Goal: Task Accomplishment & Management: Use online tool/utility

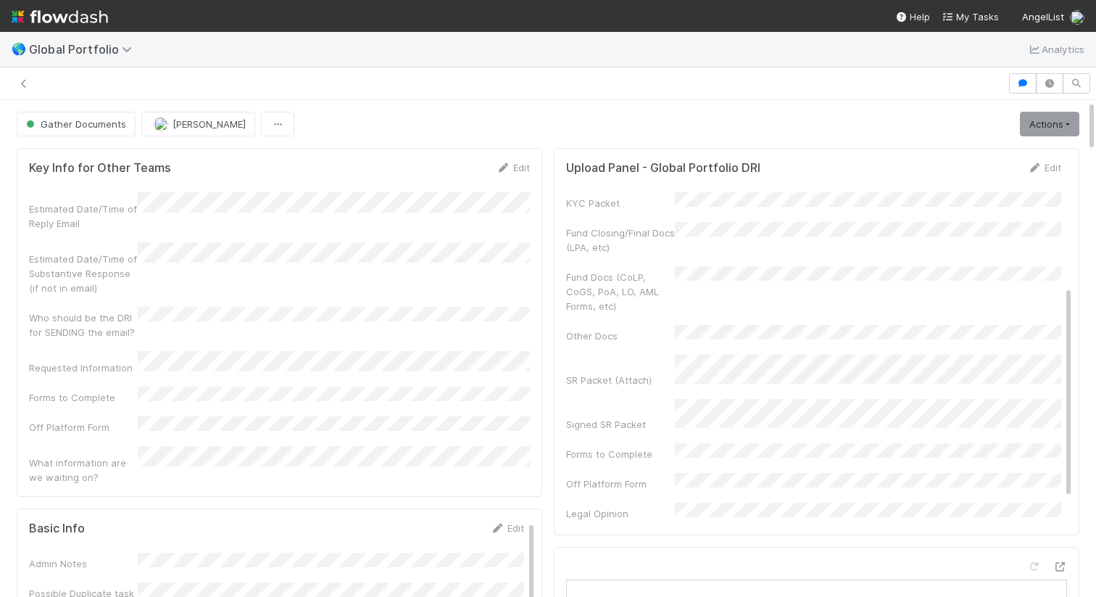
scroll to position [213, 0]
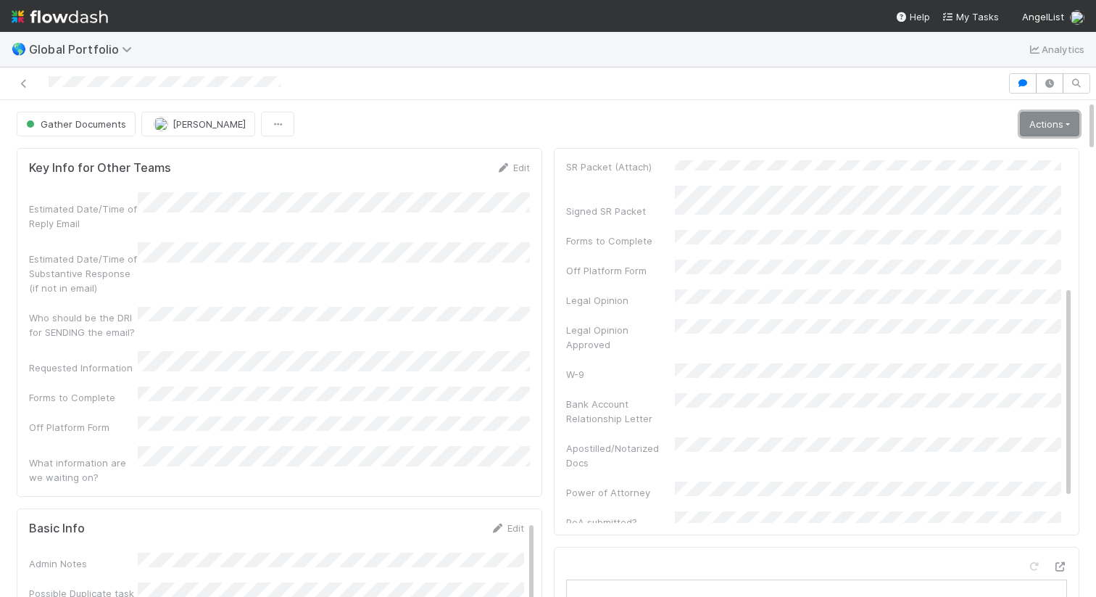
click at [1034, 123] on link "Actions" at bounding box center [1049, 124] width 59 height 25
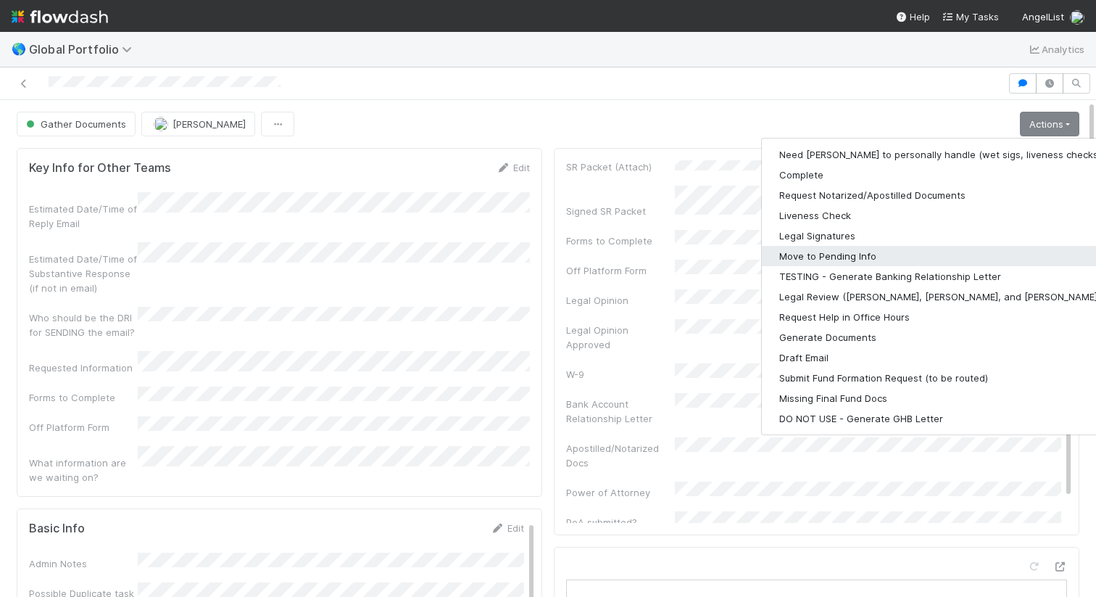
click at [918, 254] on button "Move to Pending Info" at bounding box center [950, 256] width 377 height 20
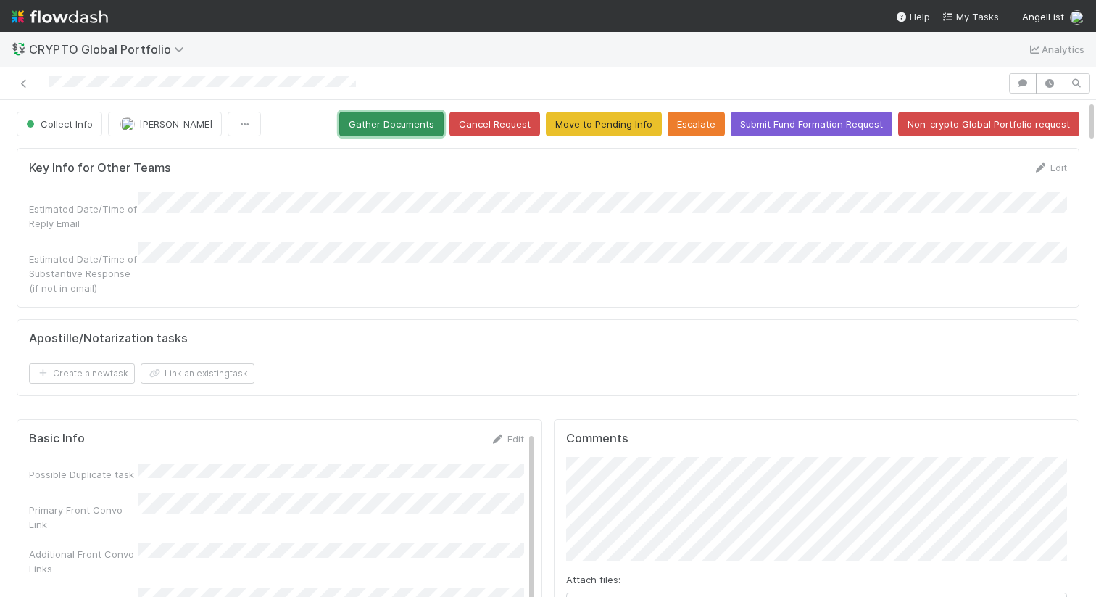
click at [404, 125] on button "Gather Documents" at bounding box center [391, 124] width 104 height 25
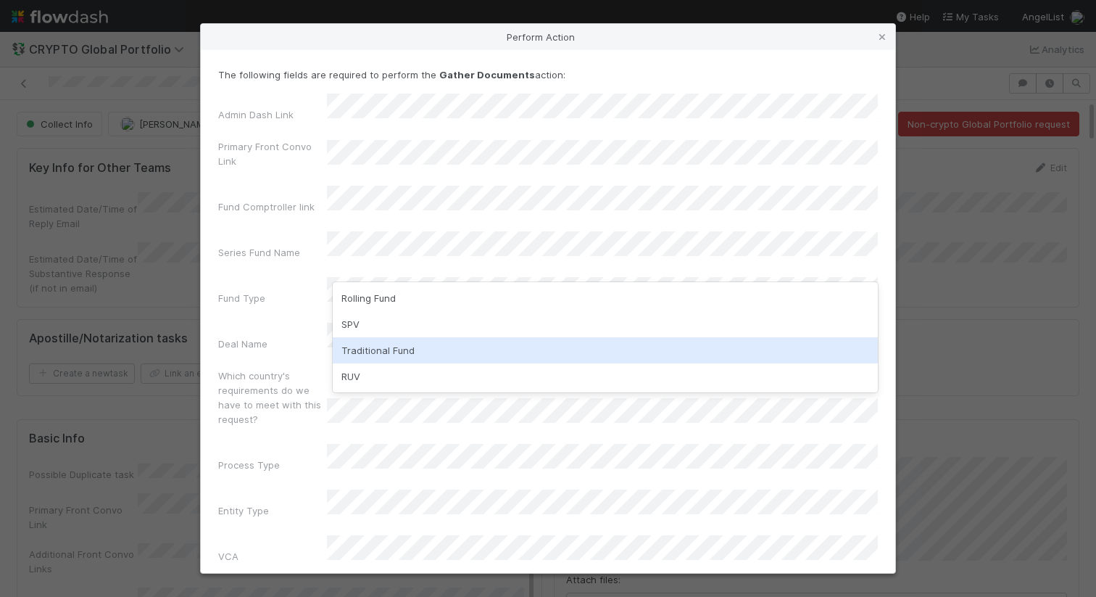
click at [478, 345] on div "Traditional Fund" at bounding box center [605, 350] width 545 height 26
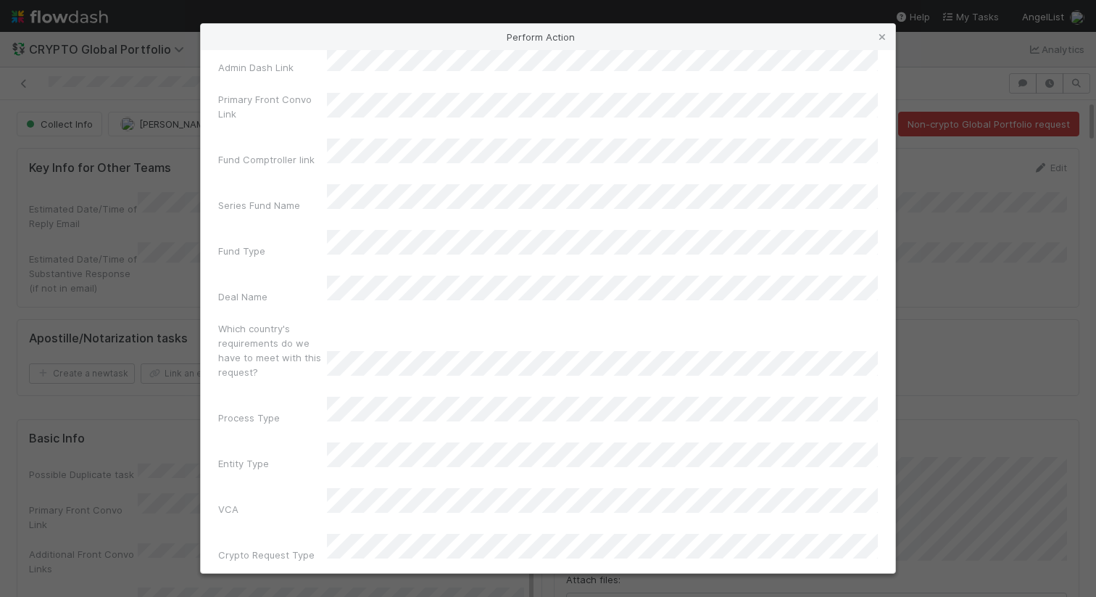
scroll to position [52, 0]
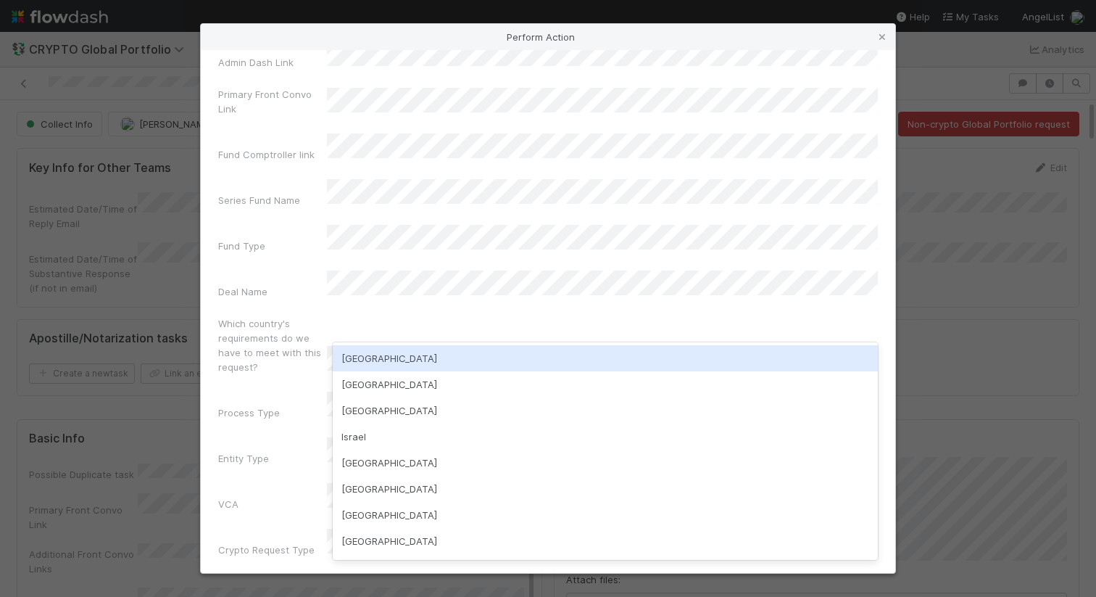
click at [469, 356] on div "USA" at bounding box center [605, 358] width 545 height 26
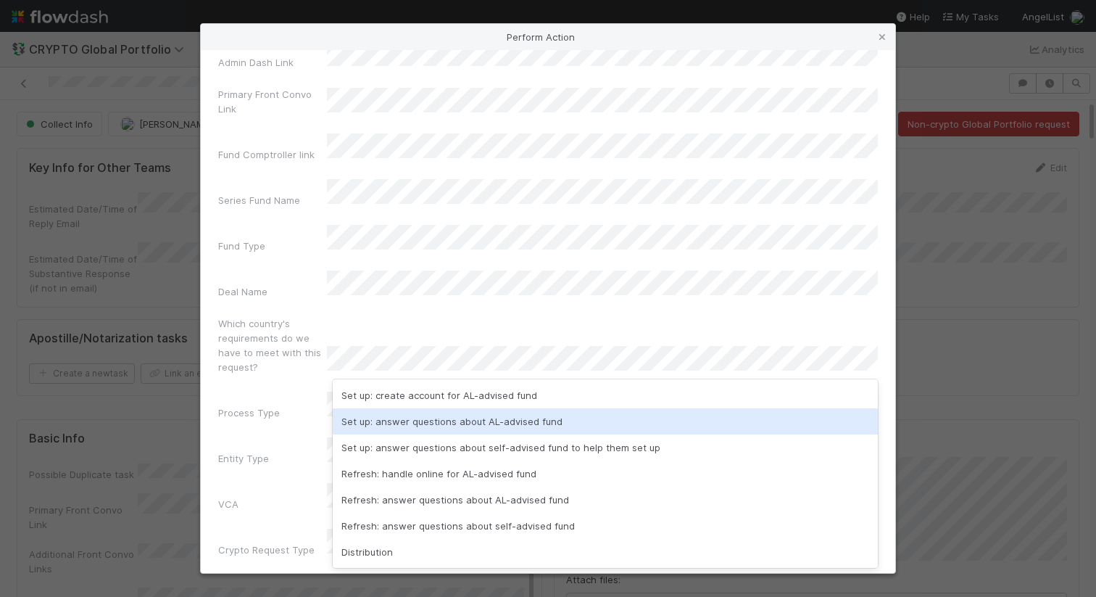
click at [499, 417] on div "Set up: answer questions about AL-advised fund" at bounding box center [605, 421] width 545 height 26
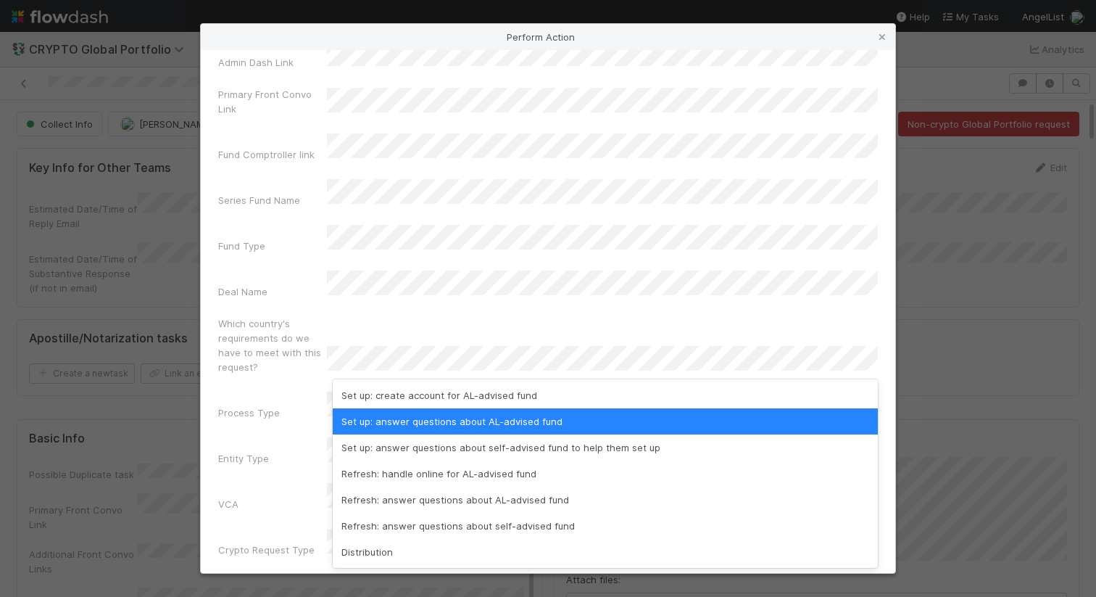
click at [634, 316] on div "Which country's requirements do we have to meet with this request?" at bounding box center [548, 348] width 660 height 64
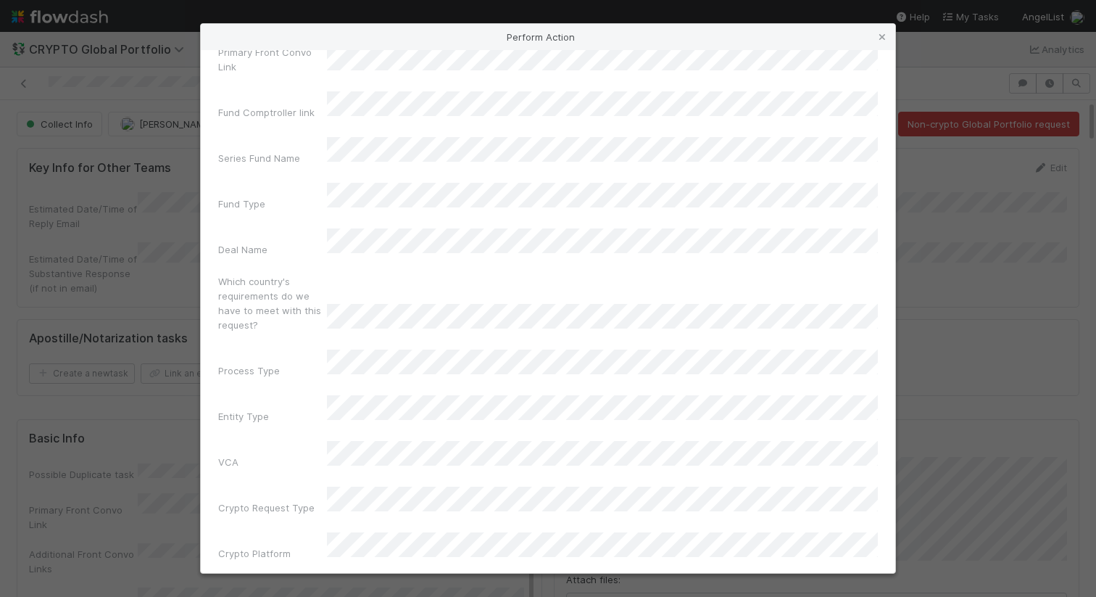
scroll to position [97, 0]
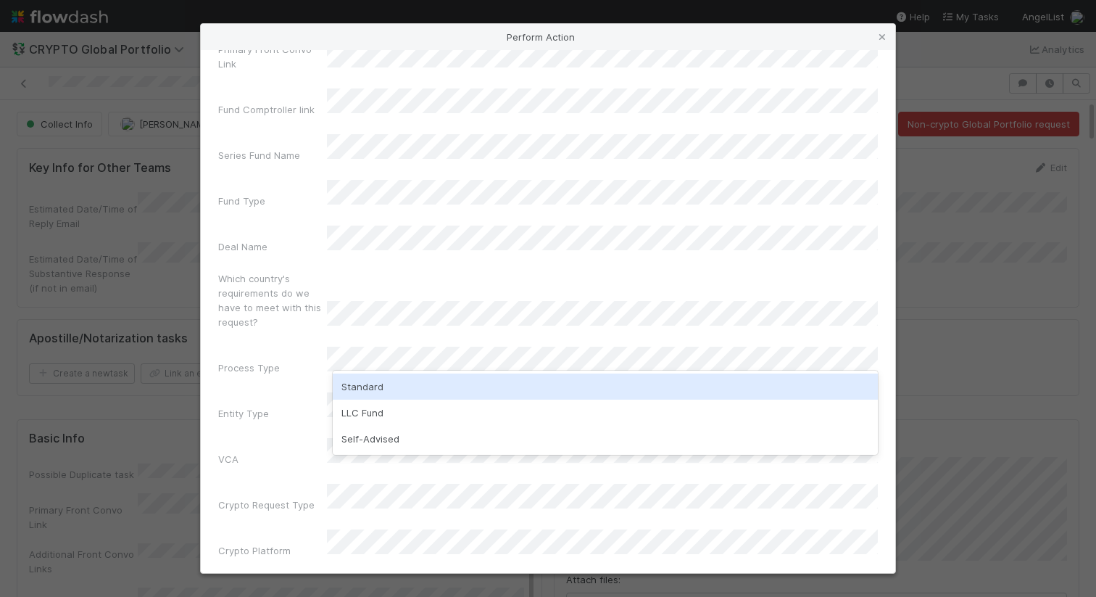
click at [604, 383] on div "Standard" at bounding box center [605, 386] width 545 height 26
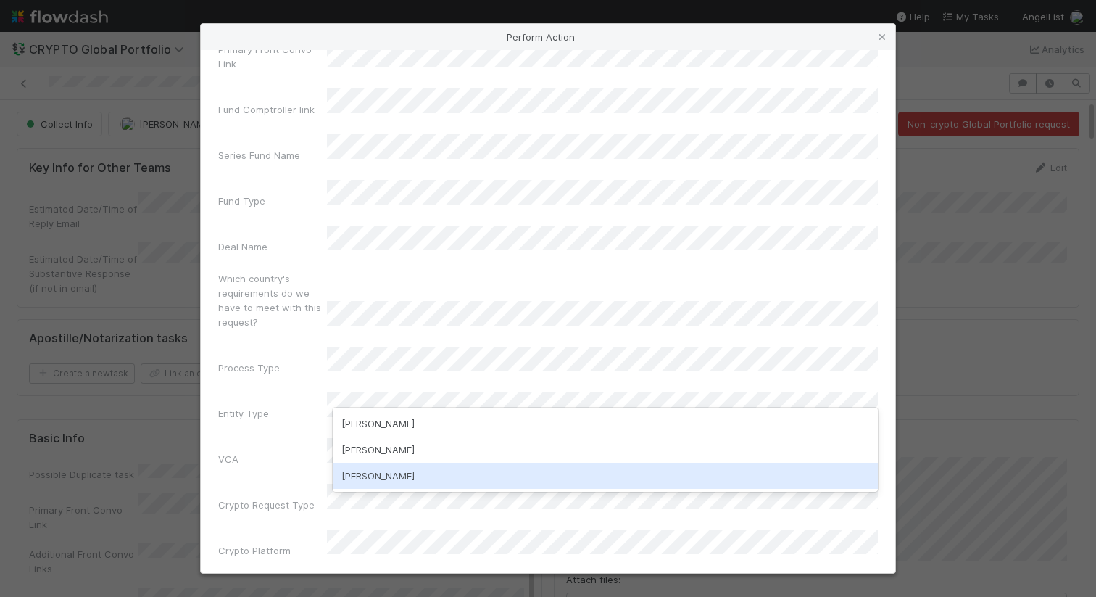
click at [510, 470] on div "Shradha Menghrajani" at bounding box center [605, 475] width 545 height 26
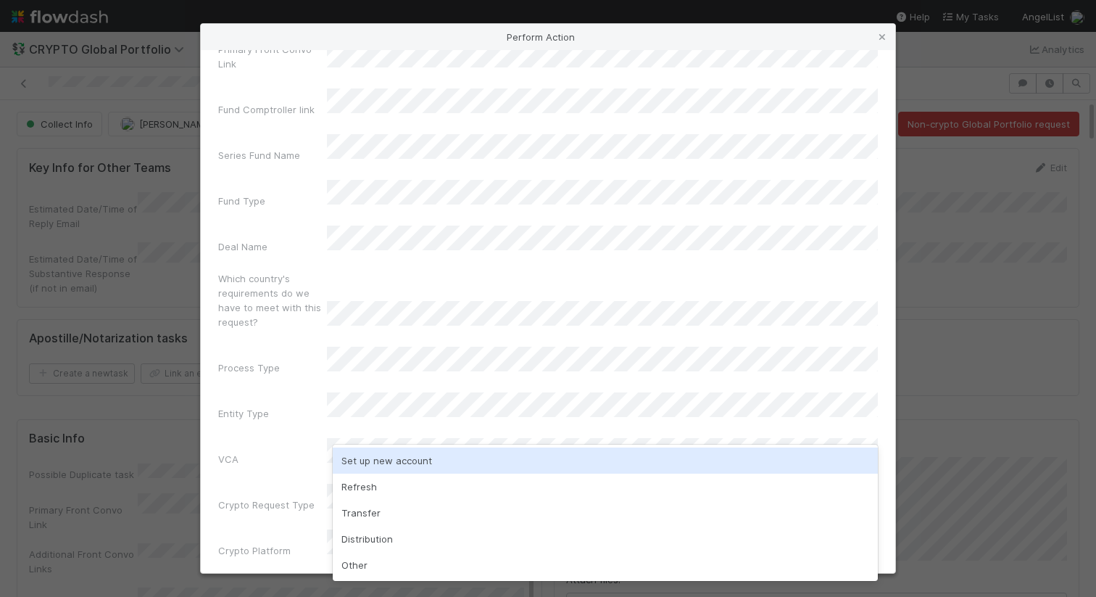
click at [502, 460] on div "Set up new account" at bounding box center [605, 460] width 545 height 26
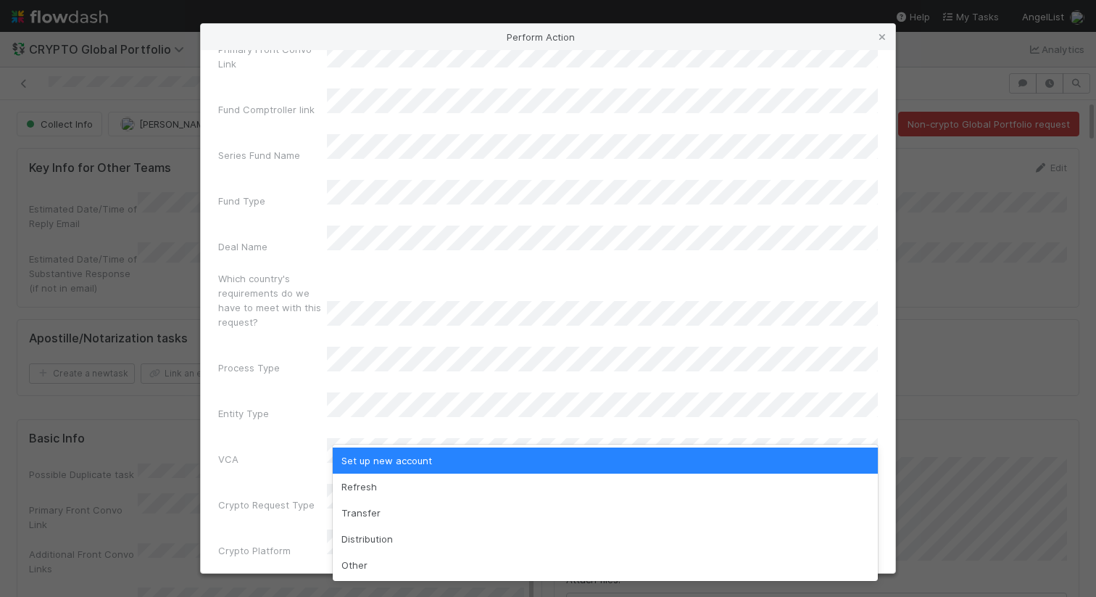
click at [281, 497] on label"] "Crypto Request Type" at bounding box center [266, 504] width 96 height 14
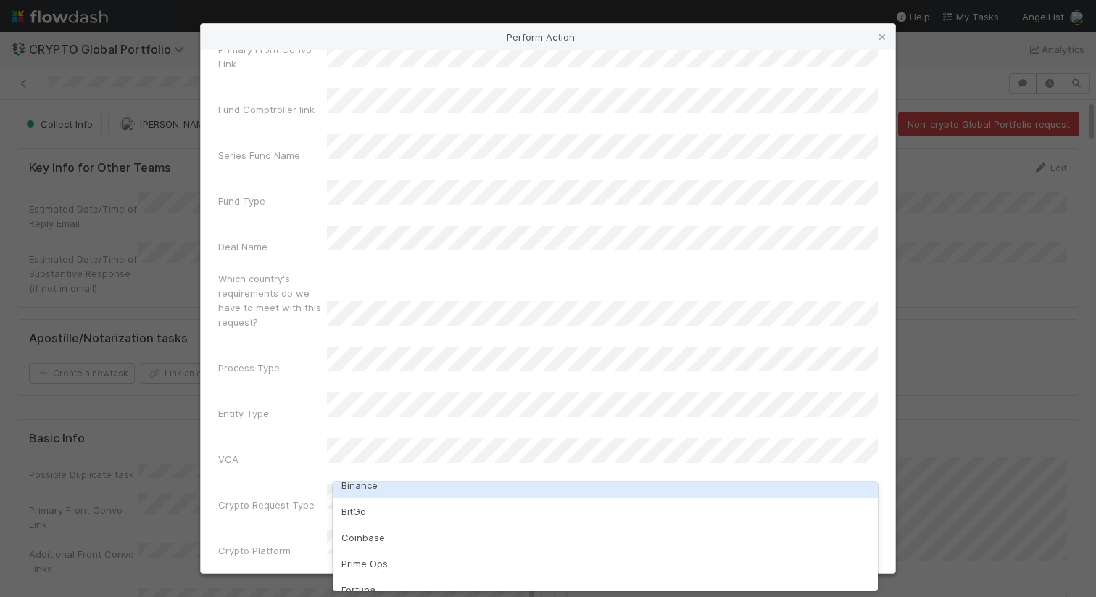
scroll to position [75, 0]
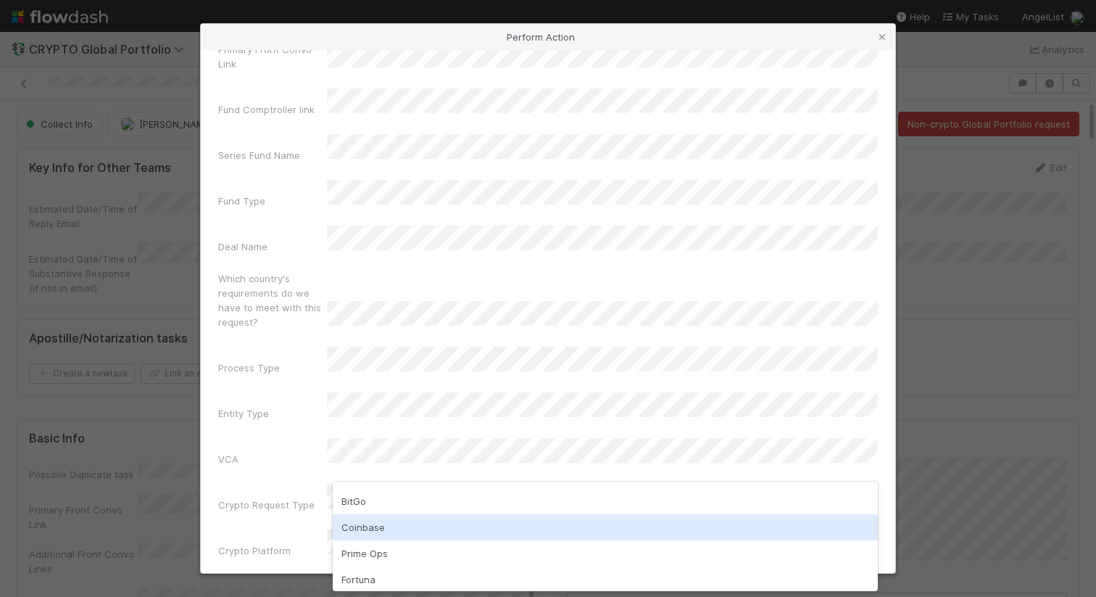
click at [387, 535] on div "Coinbase" at bounding box center [605, 527] width 545 height 26
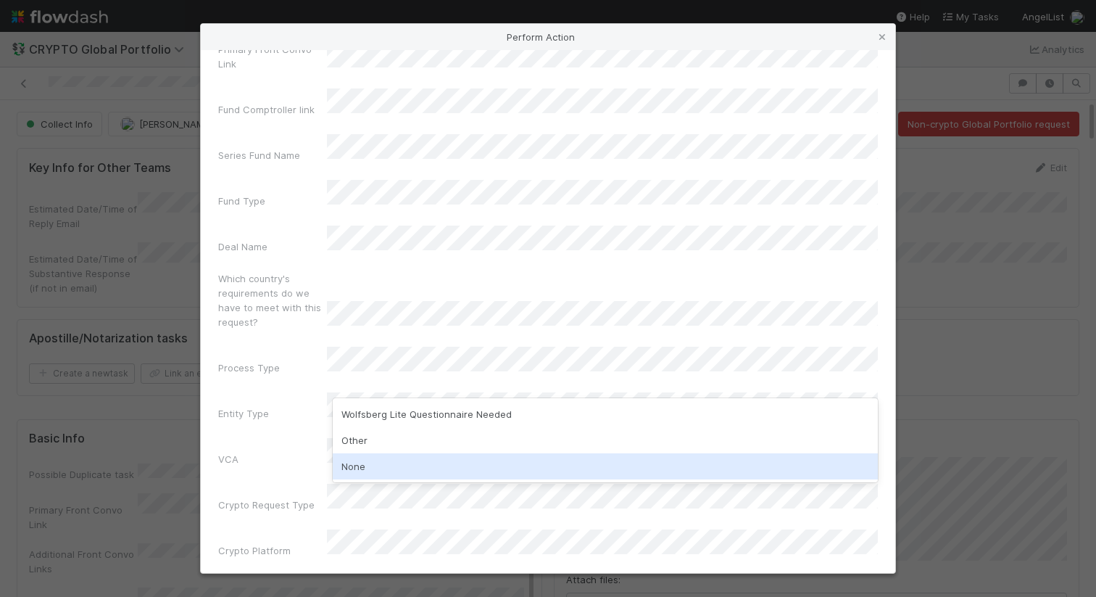
click at [404, 472] on div "None" at bounding box center [605, 466] width 545 height 26
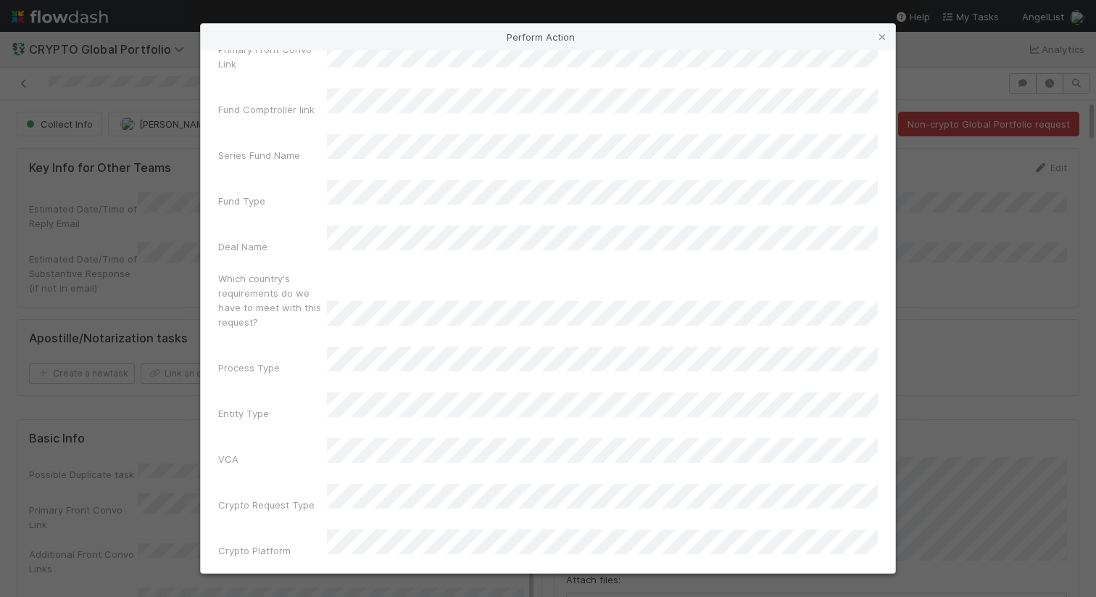
scroll to position [97, 0]
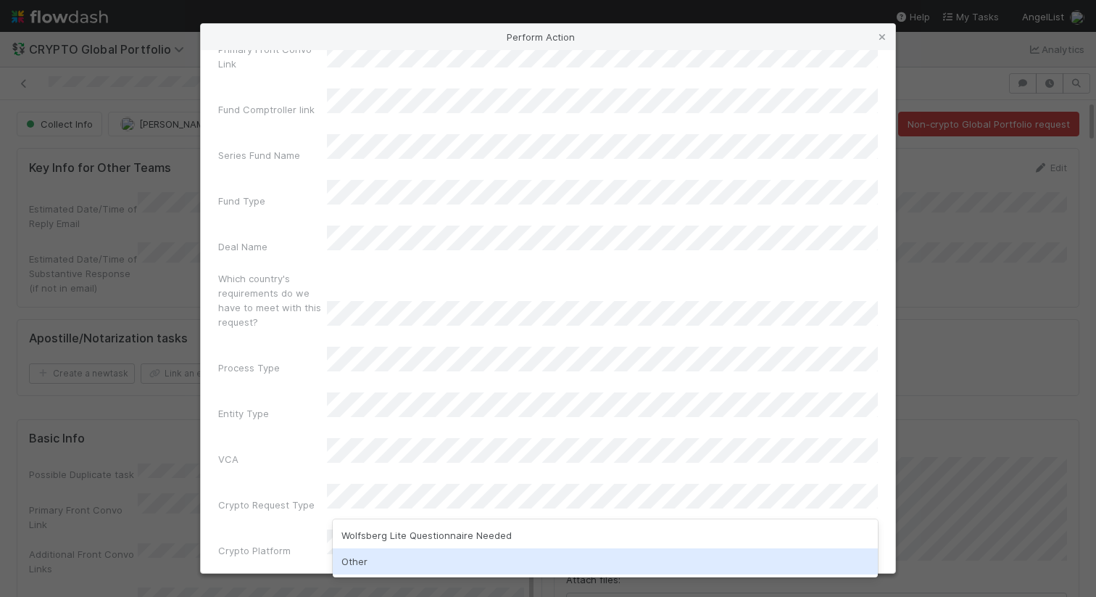
click at [398, 554] on div "Other" at bounding box center [605, 561] width 545 height 26
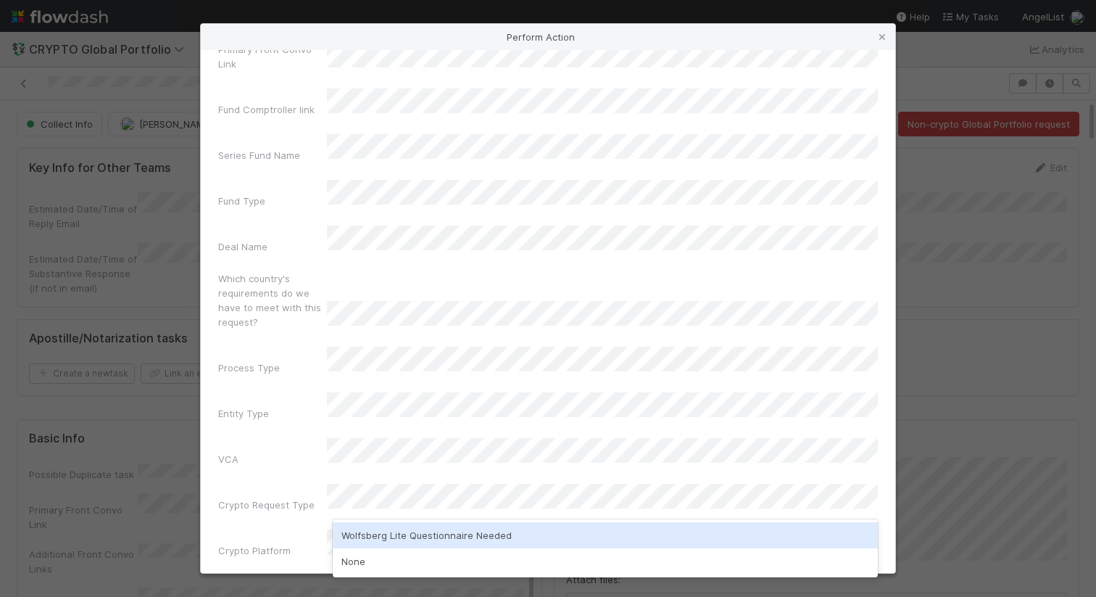
click at [271, 575] on div "Crypto Exception(s)" at bounding box center [548, 592] width 660 height 34
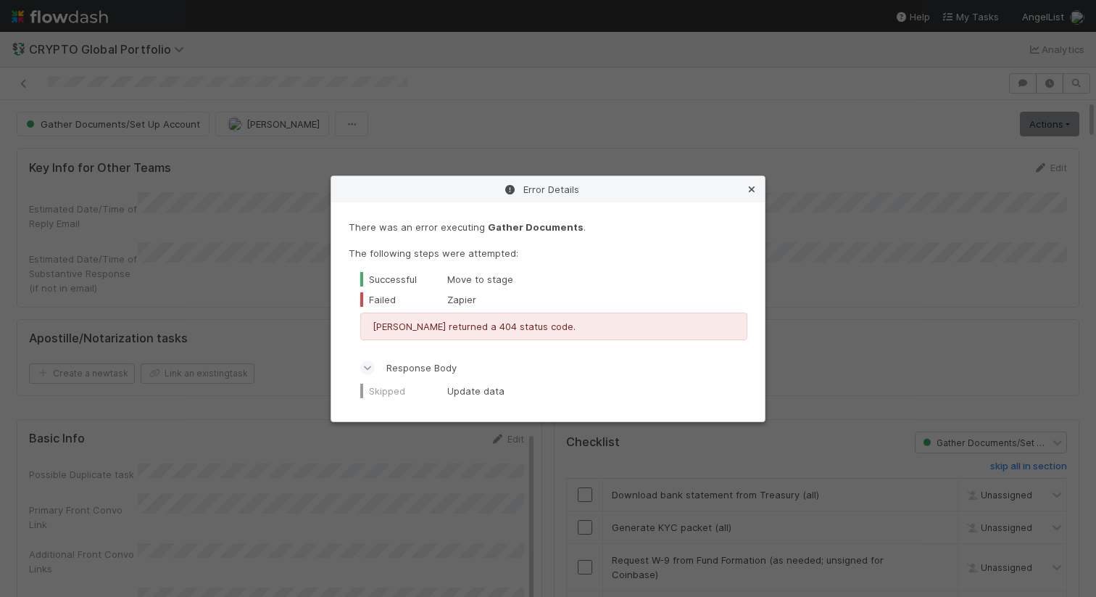
click at [748, 188] on icon at bounding box center [751, 189] width 14 height 9
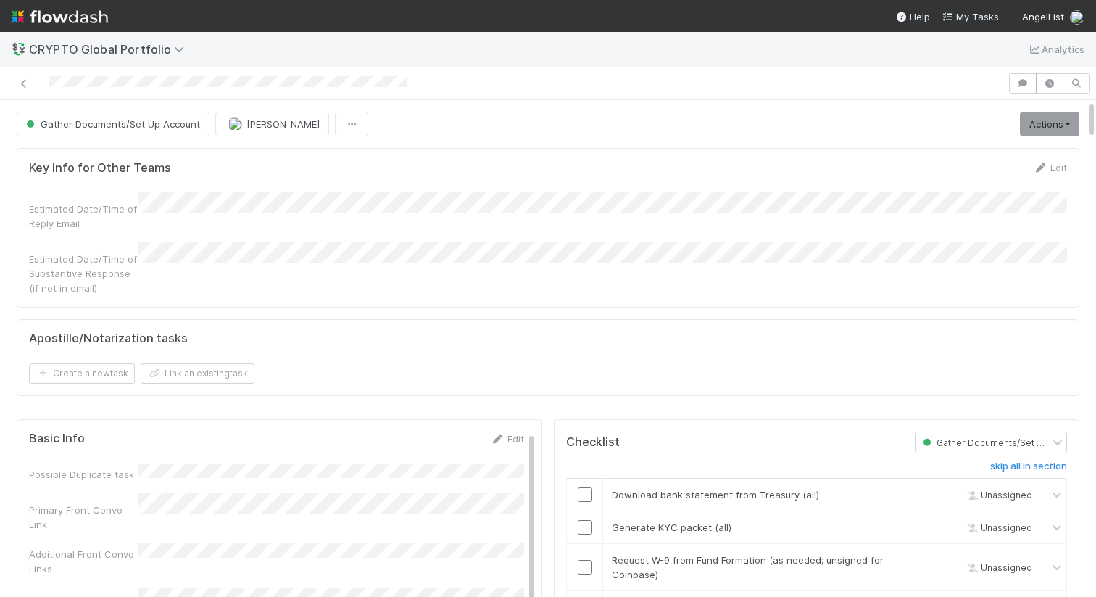
click at [422, 83] on div at bounding box center [504, 83] width 996 height 20
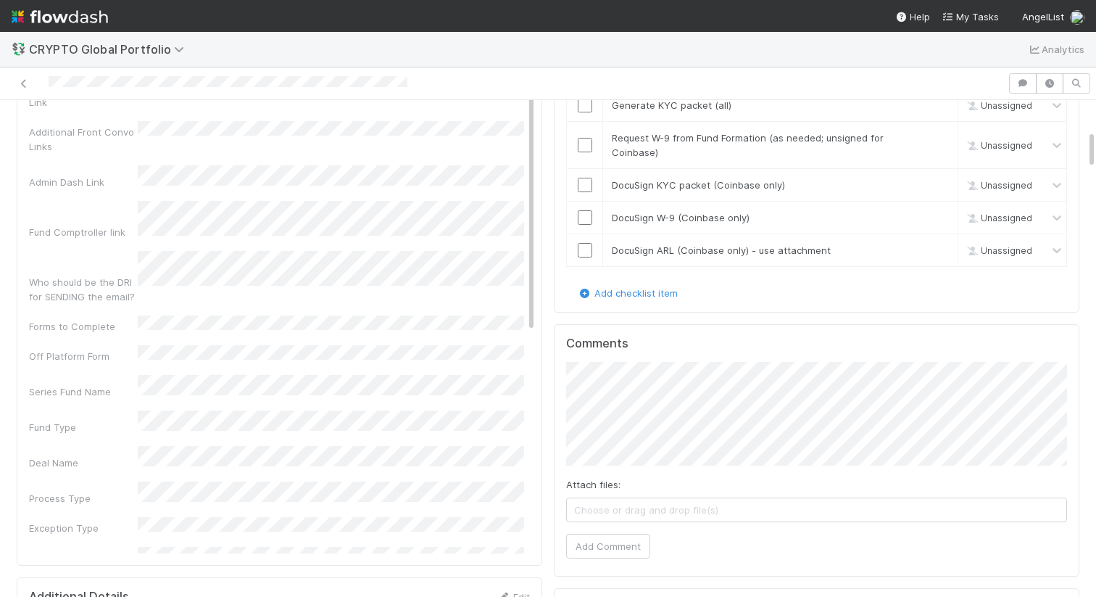
scroll to position [481, 0]
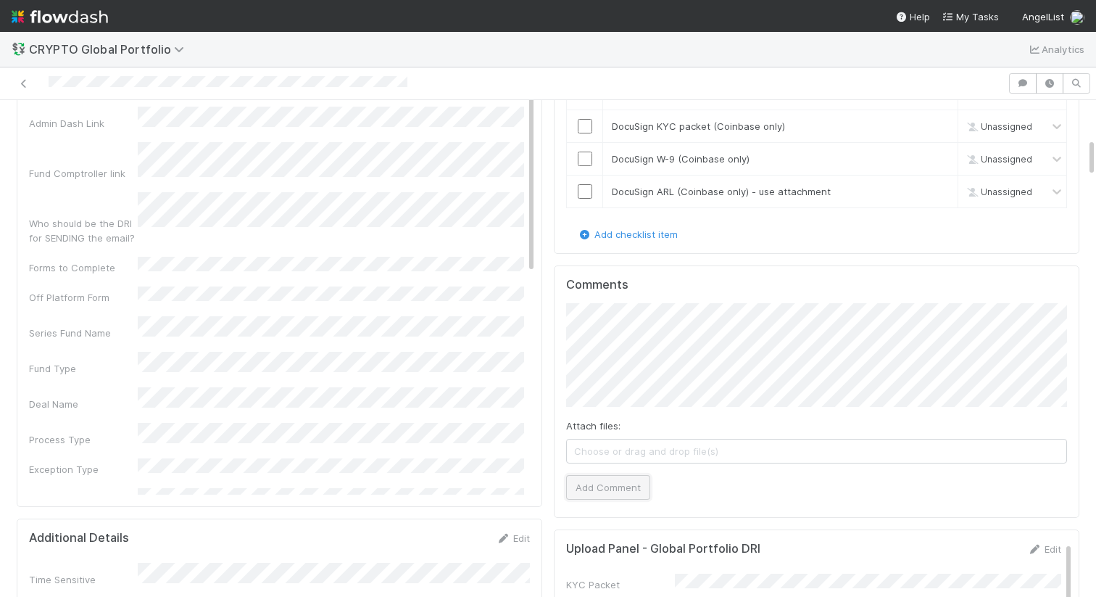
click at [603, 475] on button "Add Comment" at bounding box center [608, 487] width 84 height 25
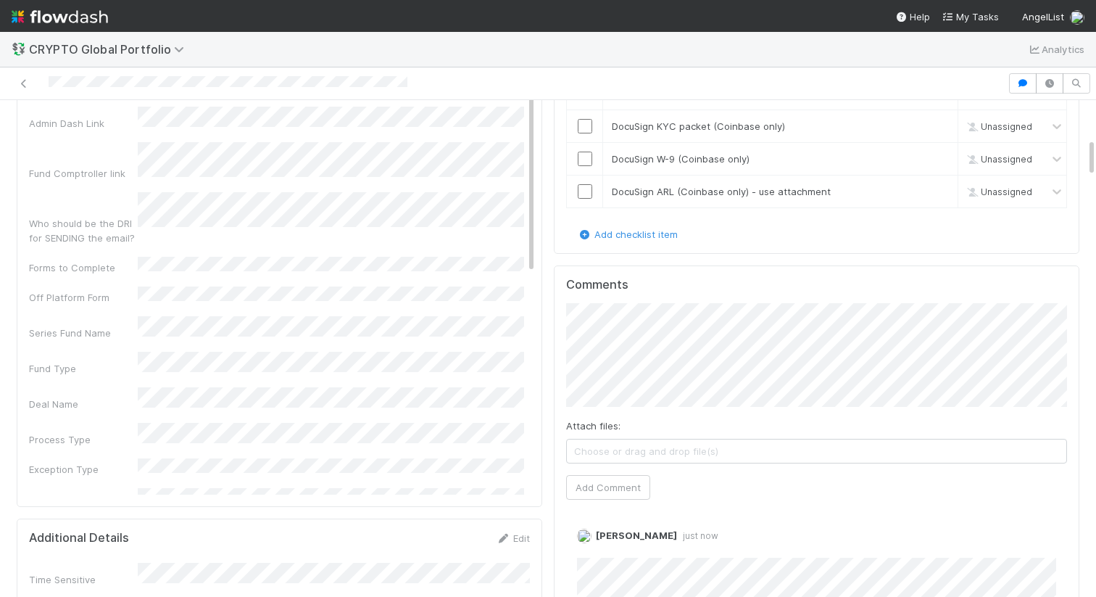
click at [387, 93] on div at bounding box center [504, 83] width 996 height 20
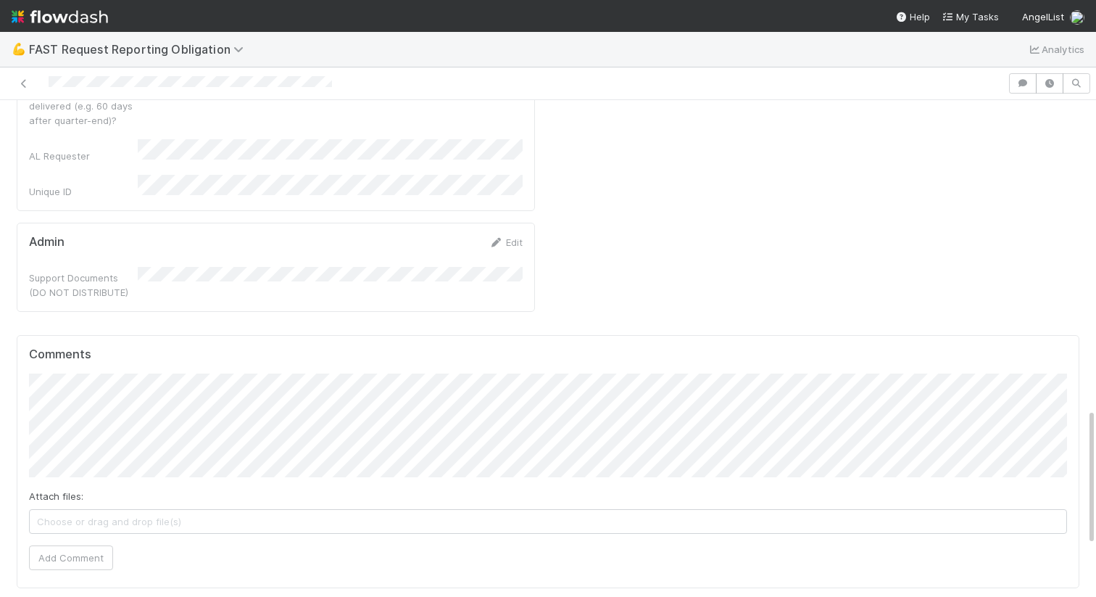
scroll to position [1114, 0]
click at [387, 505] on span "Choose or drag and drop file(s)" at bounding box center [548, 516] width 1037 height 23
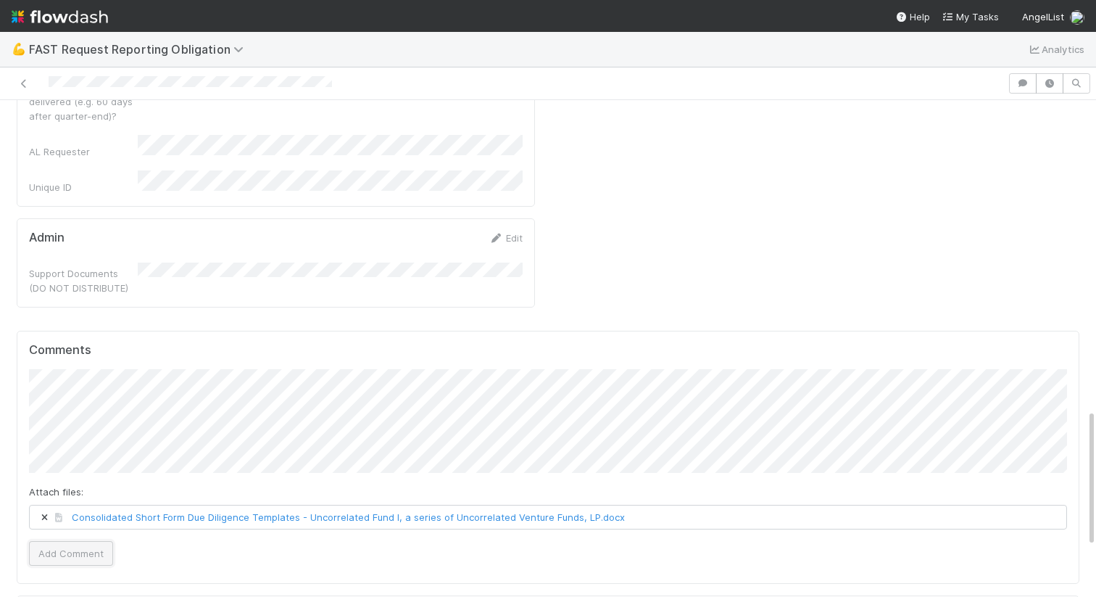
click at [72, 541] on button "Add Comment" at bounding box center [71, 553] width 84 height 25
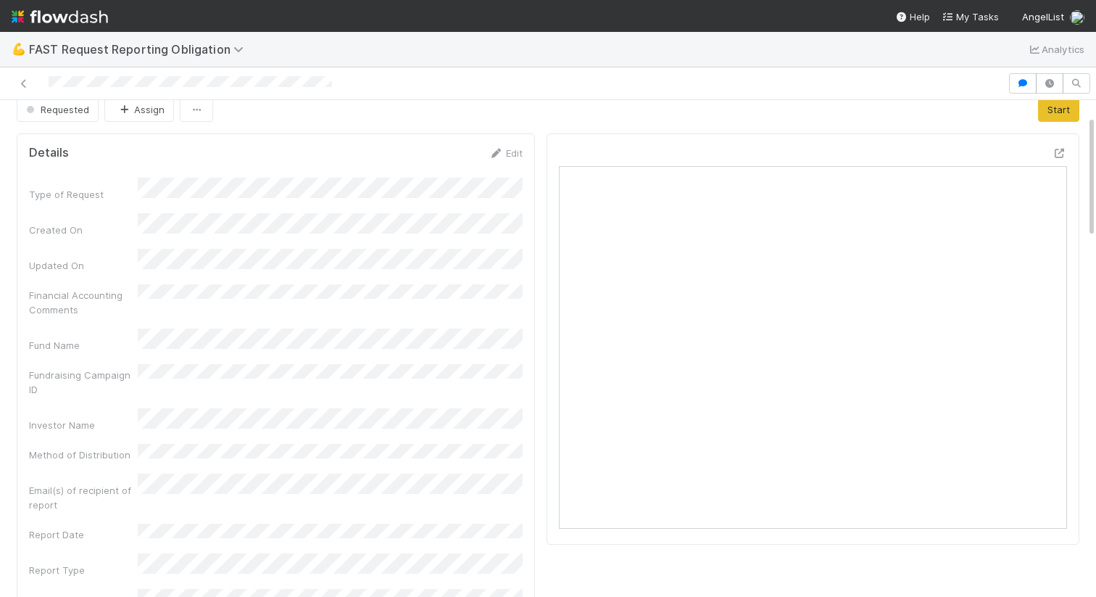
scroll to position [0, 0]
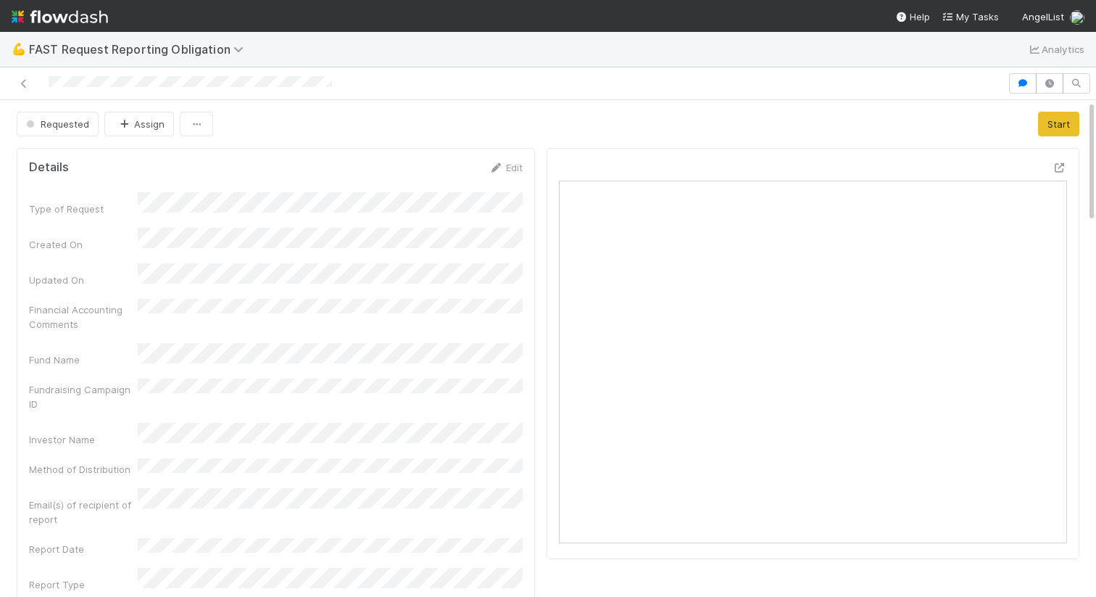
click at [516, 173] on div "Edit" at bounding box center [506, 167] width 34 height 14
click at [510, 165] on link "Edit" at bounding box center [506, 168] width 34 height 12
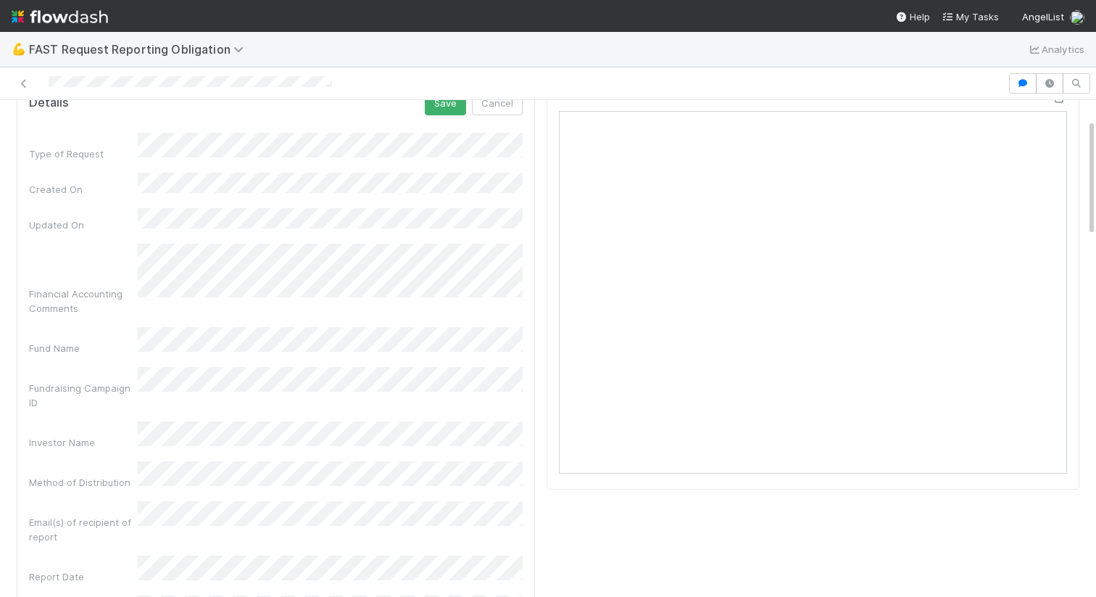
scroll to position [20, 0]
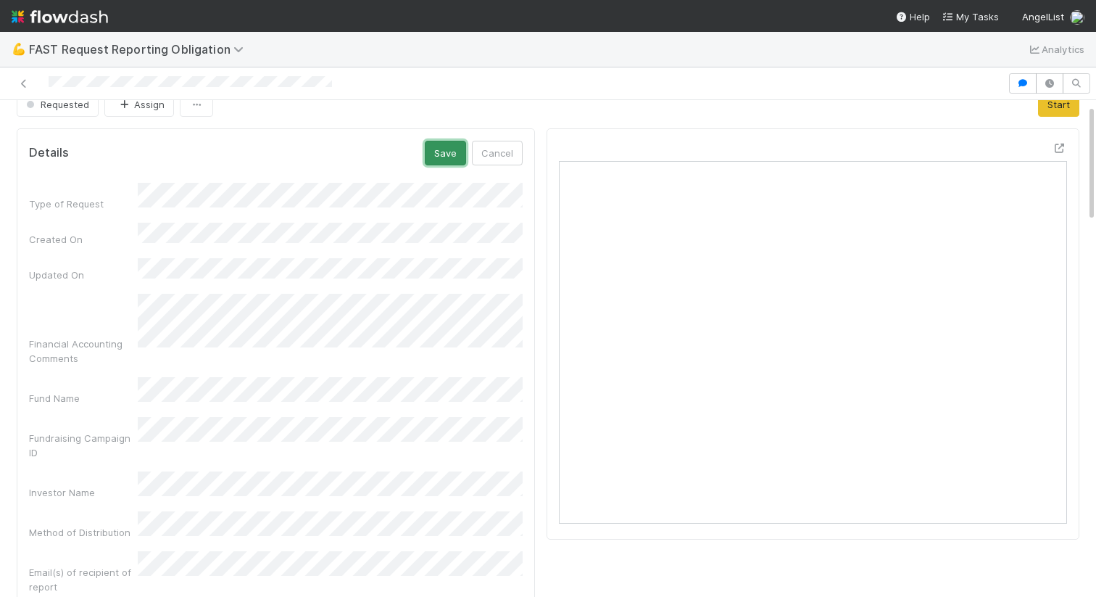
click at [457, 154] on button "Save" at bounding box center [445, 153] width 41 height 25
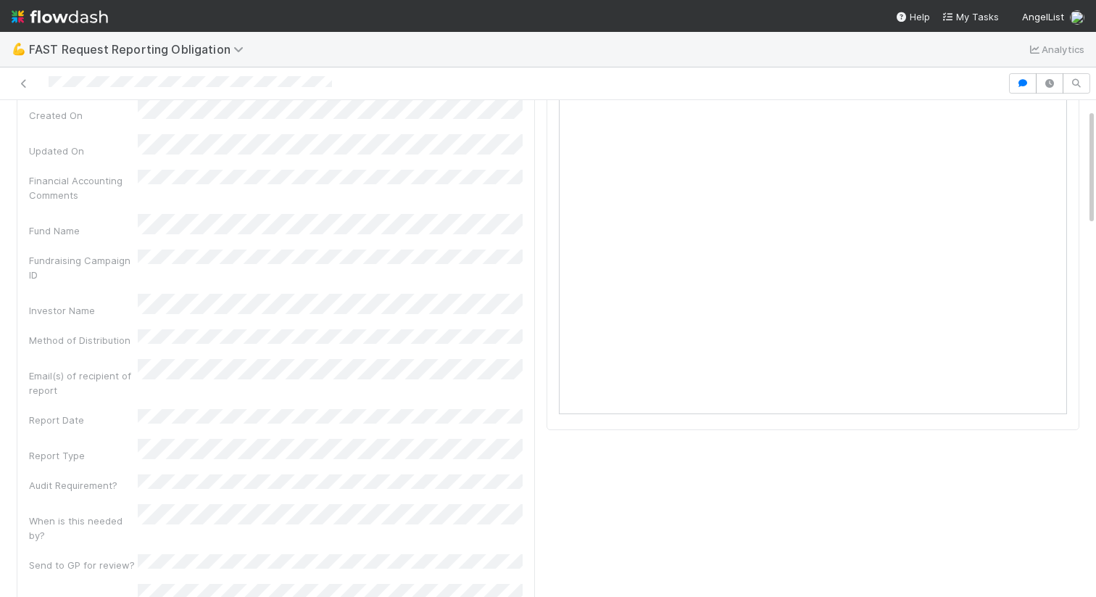
scroll to position [0, 0]
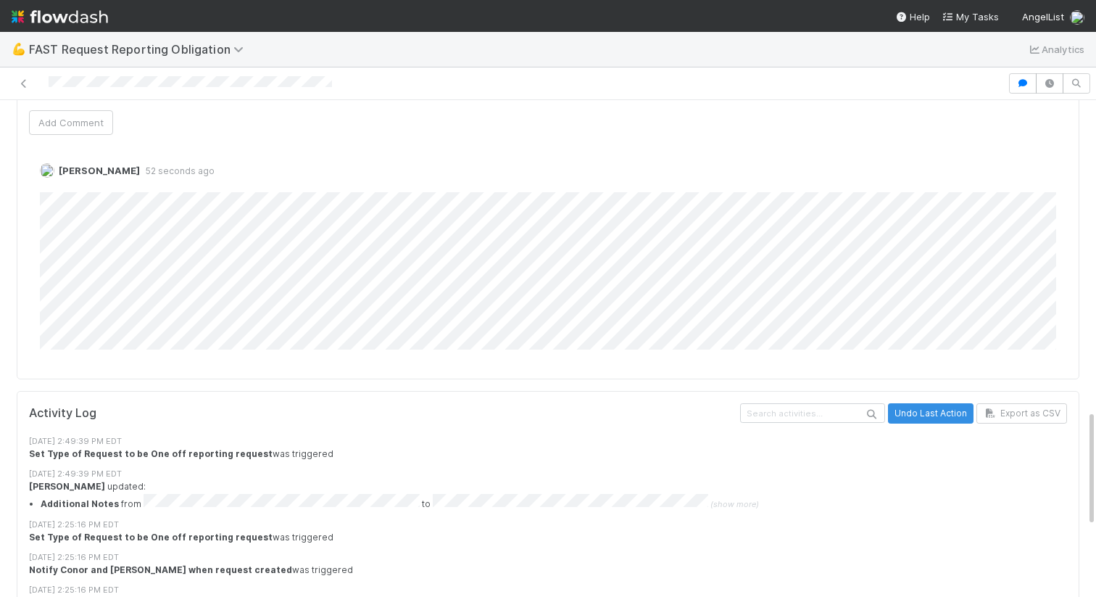
scroll to position [1615, 0]
